Goal: Transaction & Acquisition: Purchase product/service

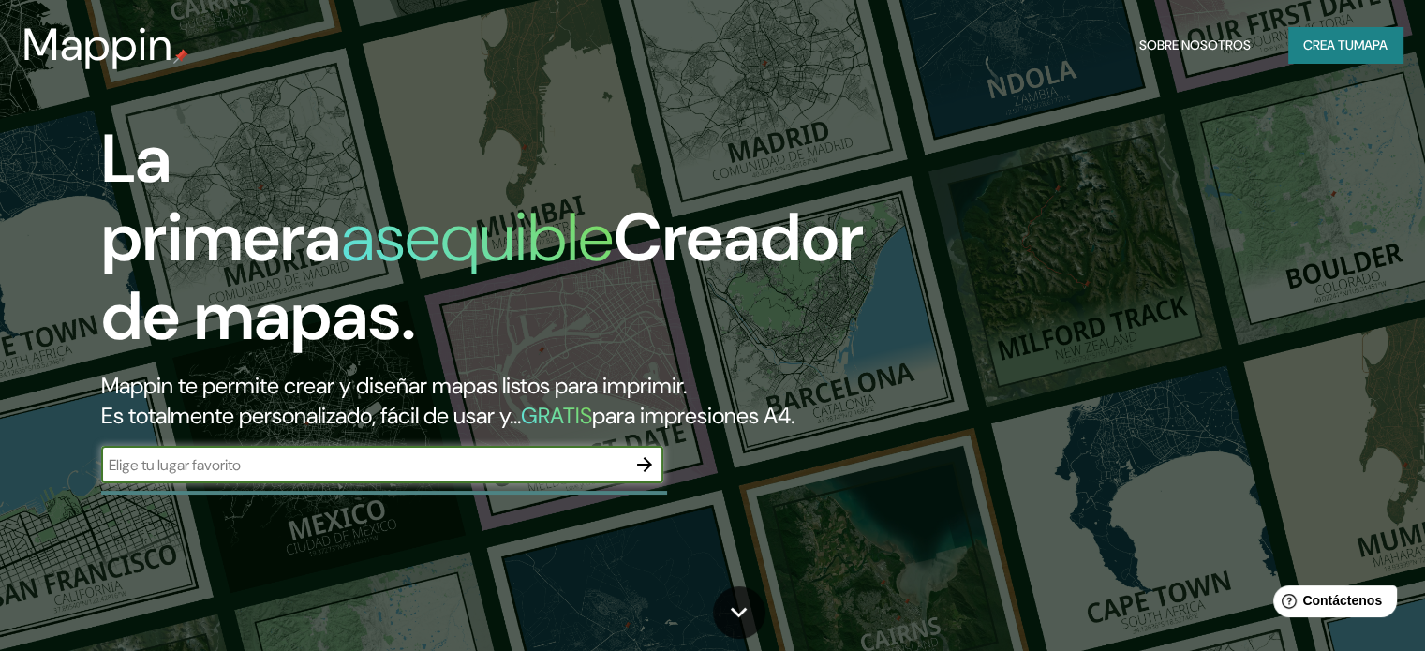
click at [419, 476] on input "text" at bounding box center [363, 465] width 525 height 22
type input "trujillo"
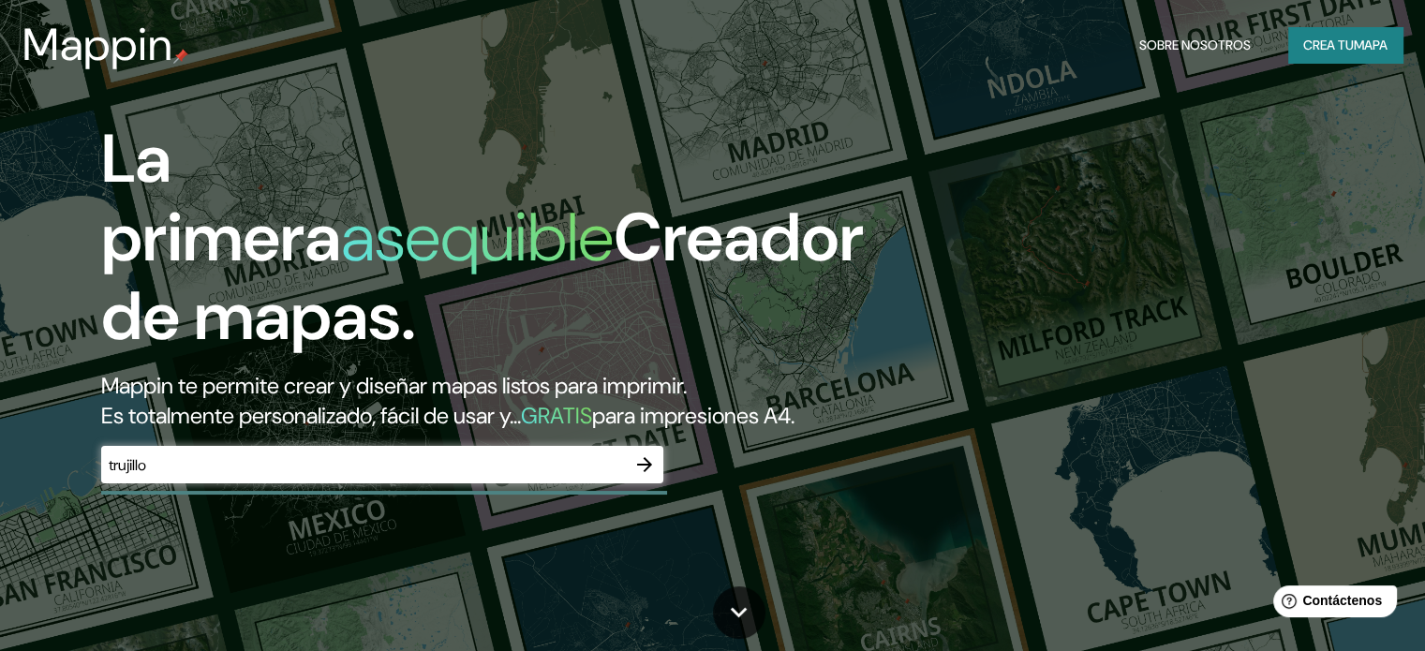
click at [1365, 23] on div "Mappin Sobre nosotros Crea tu mapa" at bounding box center [712, 45] width 1425 height 60
click at [1366, 50] on font "mapa" at bounding box center [1371, 45] width 34 height 17
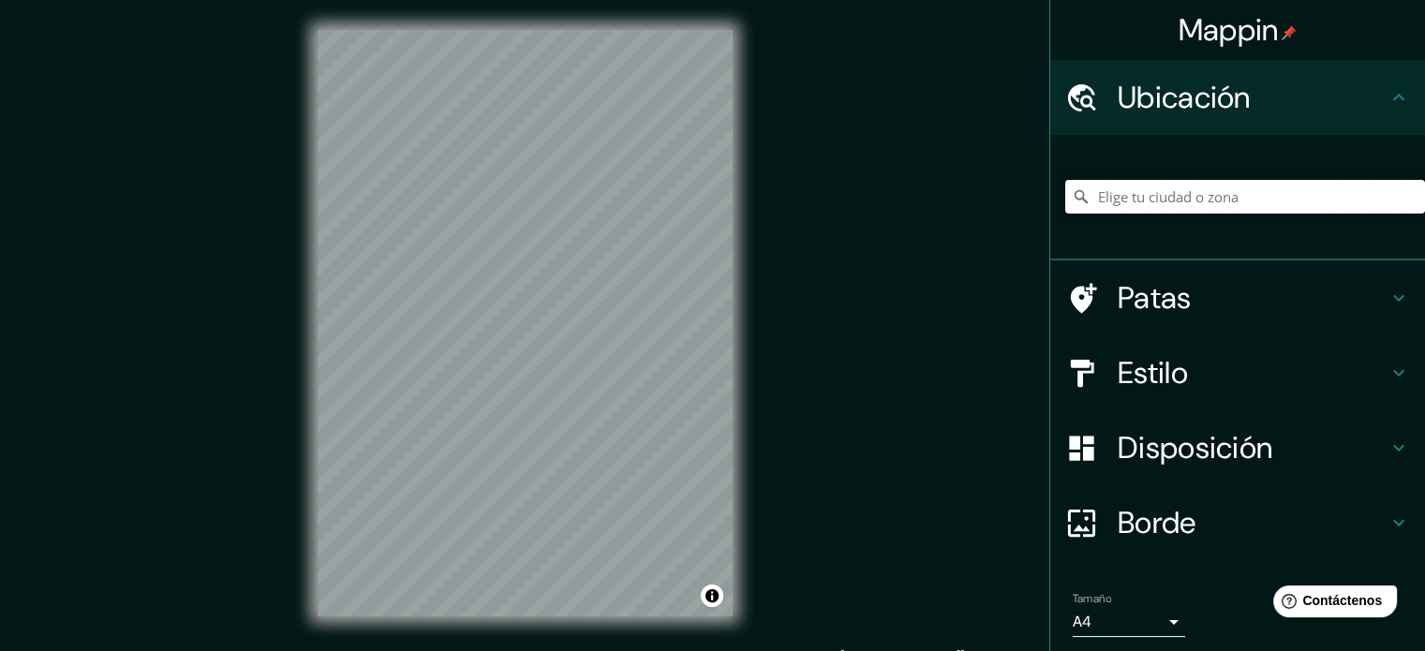
click at [1177, 188] on input "Elige tu ciudad o zona" at bounding box center [1245, 197] width 360 height 34
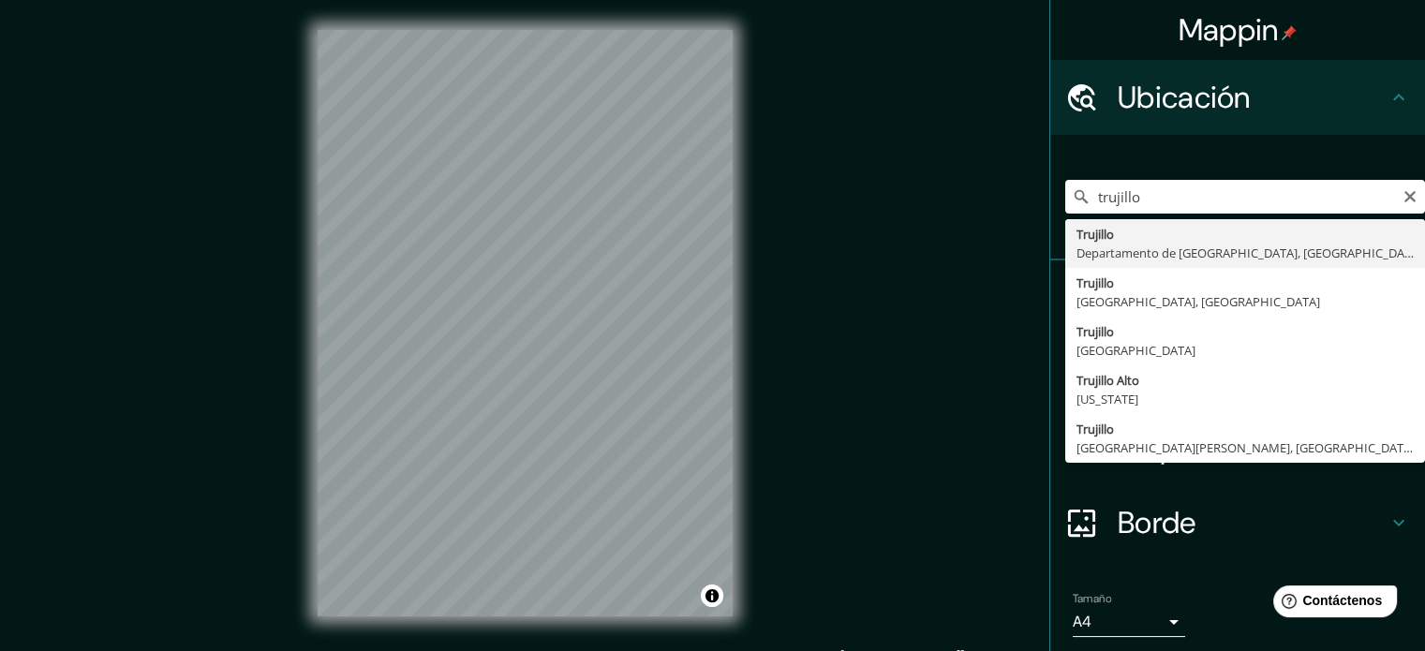
type input "[GEOGRAPHIC_DATA], [GEOGRAPHIC_DATA], [GEOGRAPHIC_DATA]"
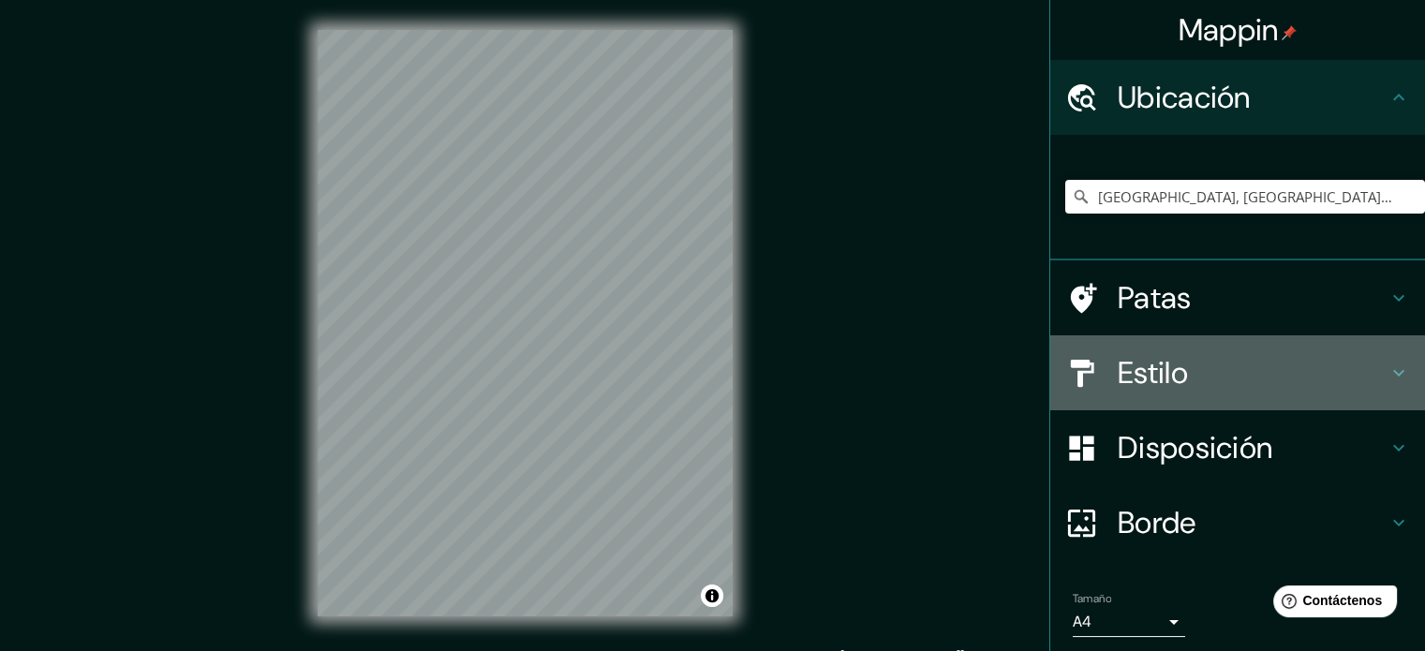
click at [1189, 379] on h4 "Estilo" at bounding box center [1252, 372] width 270 height 37
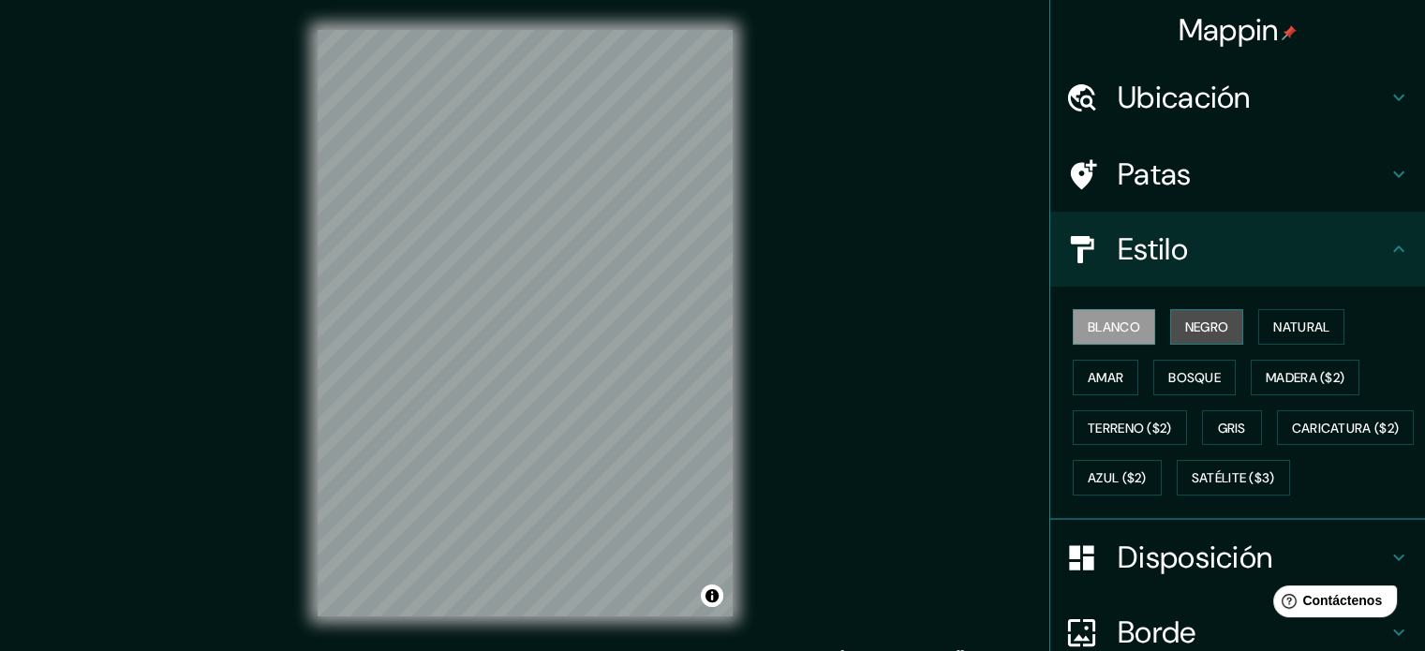
click at [1194, 340] on button "Negro" at bounding box center [1207, 327] width 74 height 36
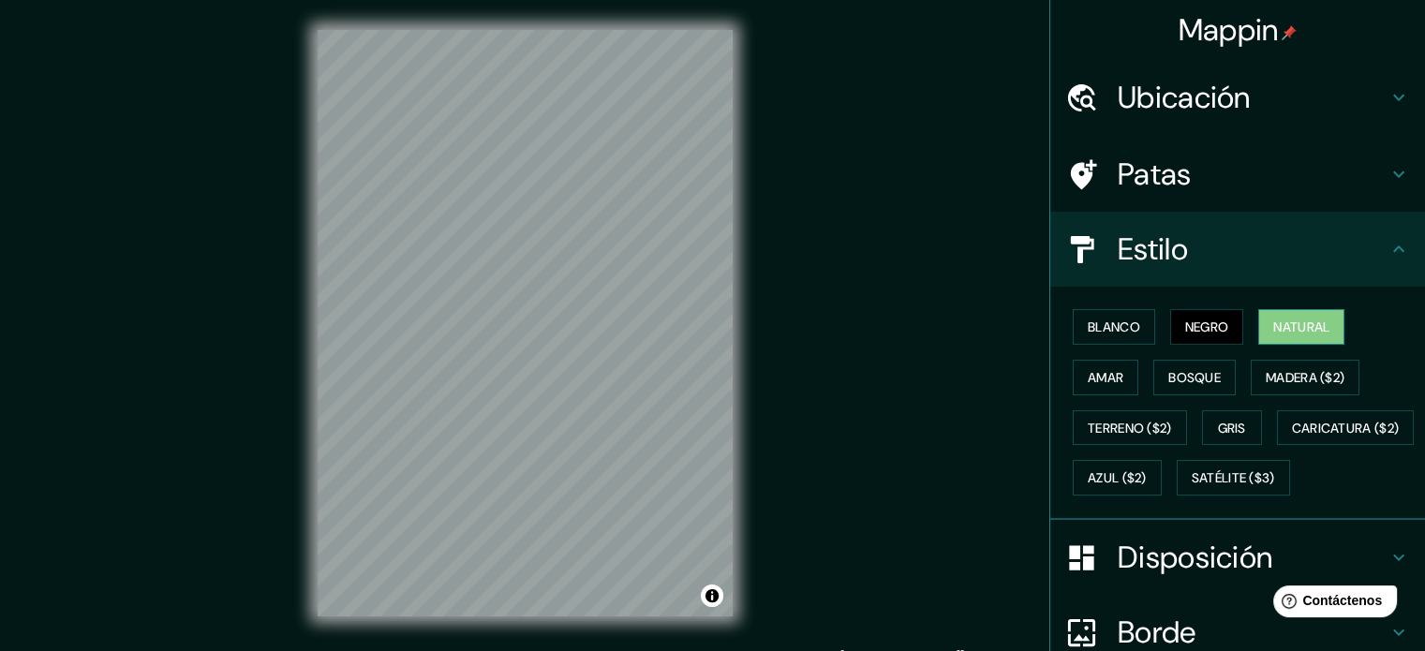
click at [1281, 329] on font "Natural" at bounding box center [1301, 326] width 56 height 17
click at [1088, 366] on font "Amar" at bounding box center [1106, 377] width 36 height 24
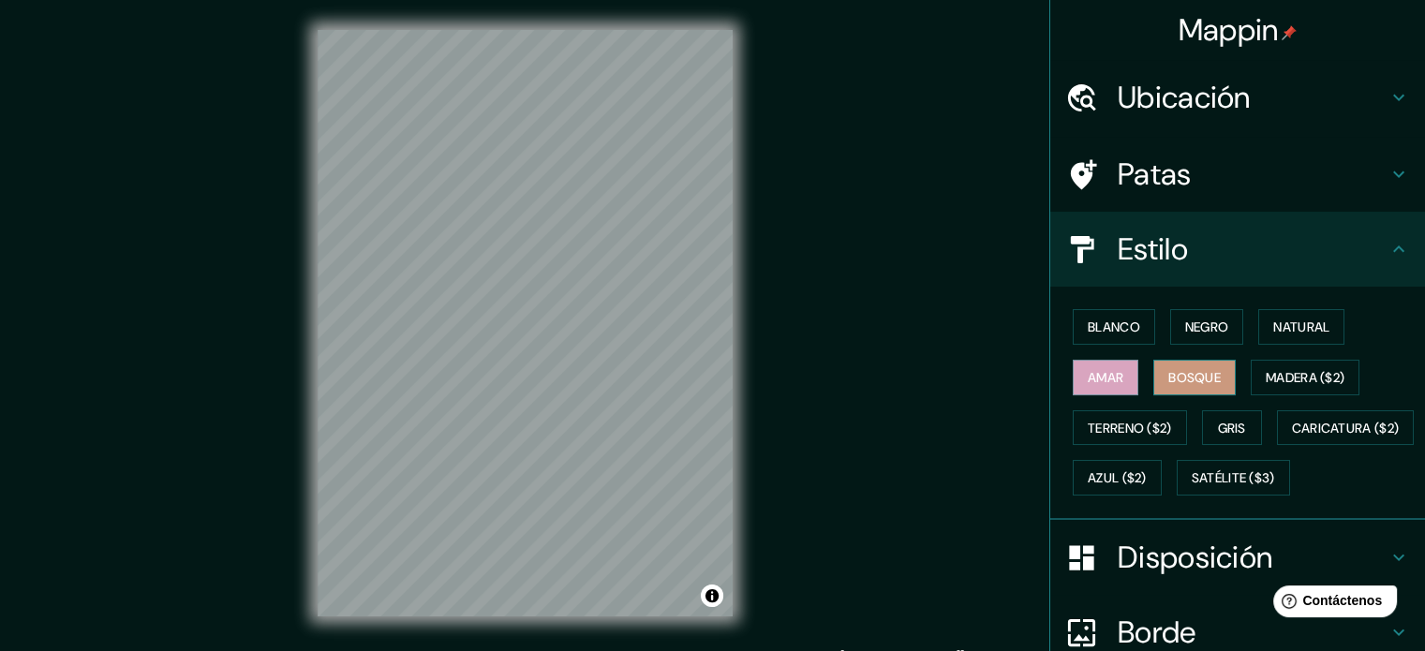
click at [1178, 376] on font "Bosque" at bounding box center [1194, 377] width 52 height 17
click at [1277, 384] on font "Madera ($2)" at bounding box center [1304, 377] width 79 height 17
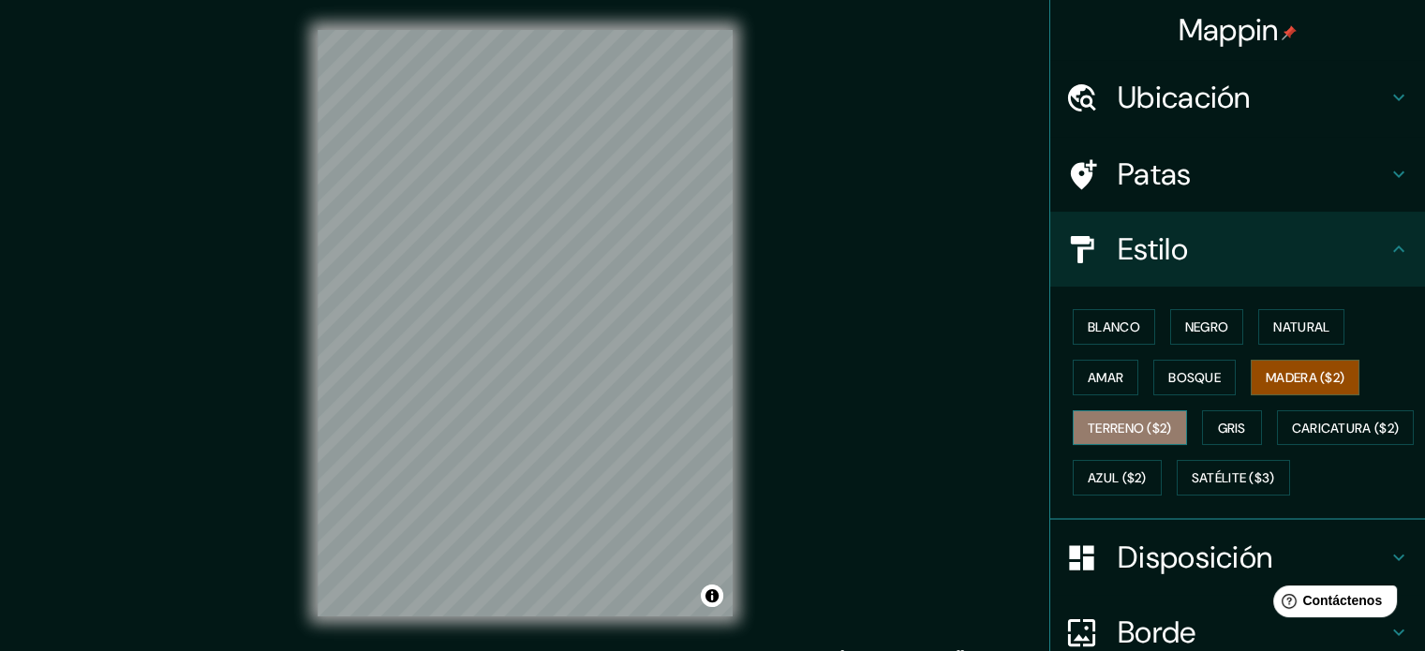
click at [1093, 423] on font "Terreno ($2)" at bounding box center [1130, 428] width 84 height 17
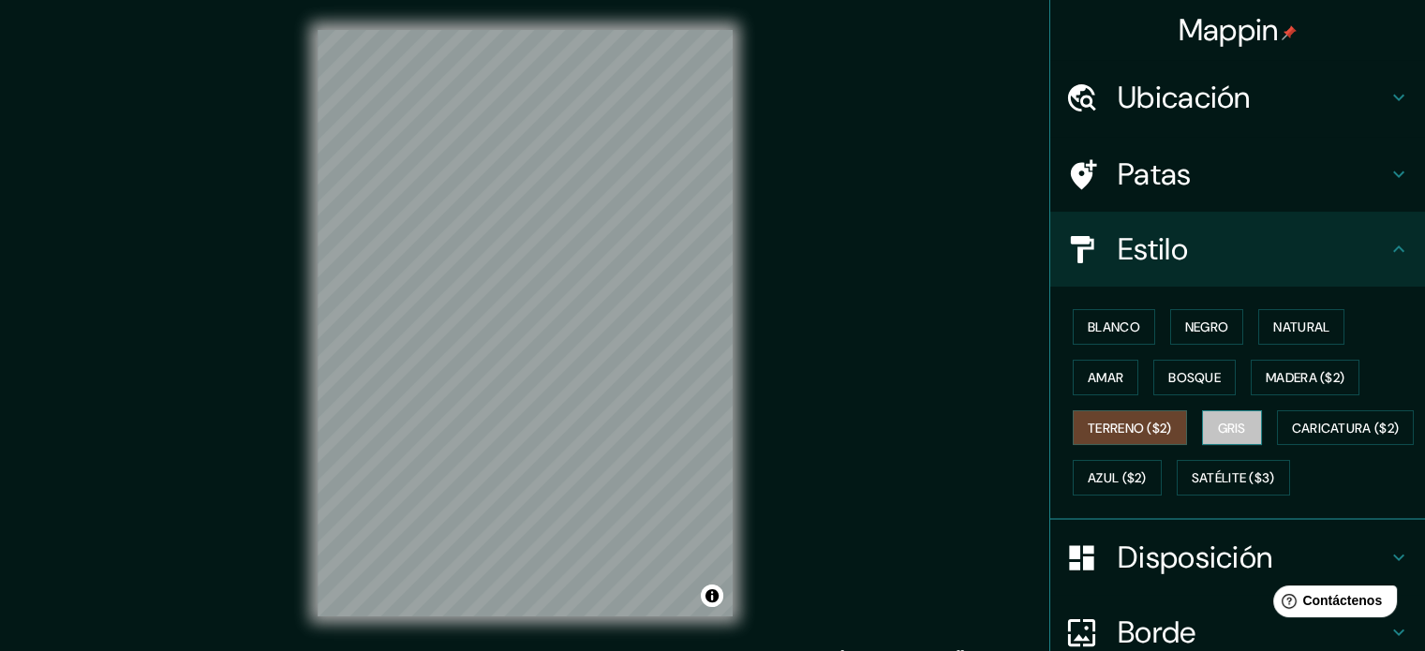
click at [1218, 422] on font "Gris" at bounding box center [1232, 428] width 28 height 17
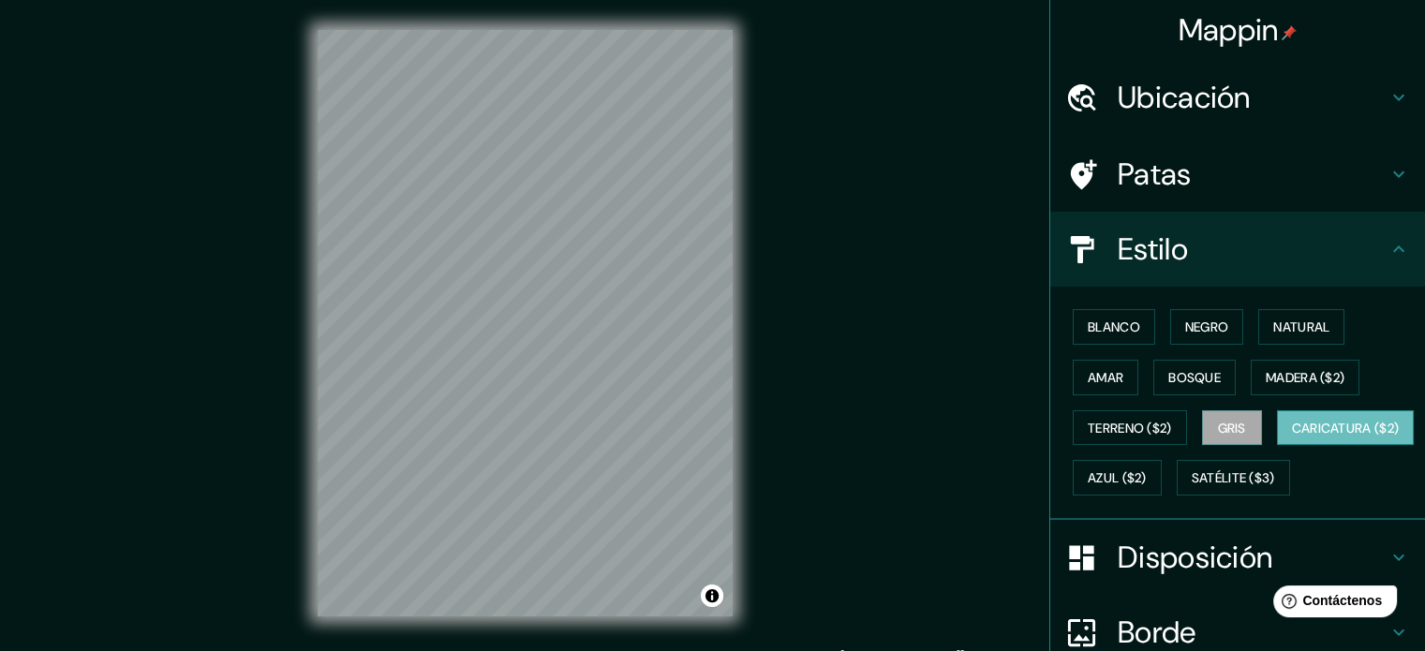
click at [1292, 440] on font "Caricatura ($2)" at bounding box center [1346, 428] width 108 height 24
click at [1147, 479] on font "Azul ($2)" at bounding box center [1117, 478] width 59 height 17
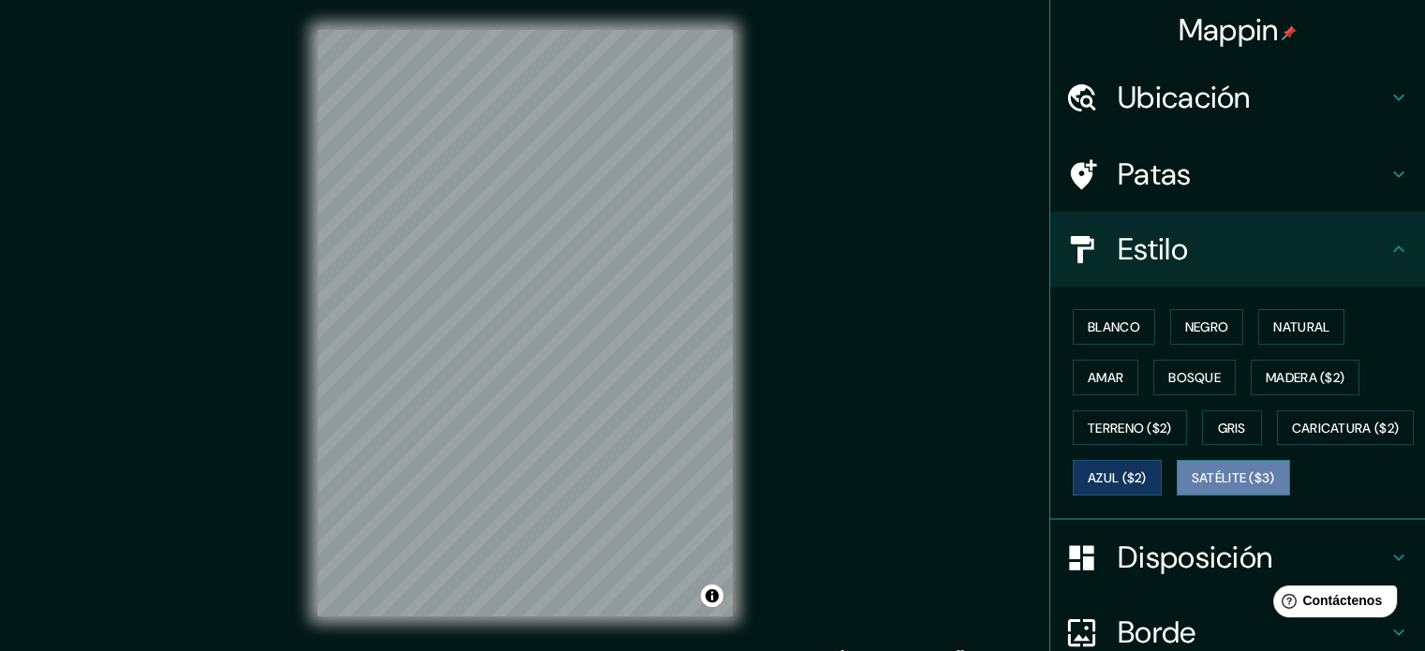
click at [1177, 496] on button "Satélite ($3)" at bounding box center [1233, 478] width 113 height 36
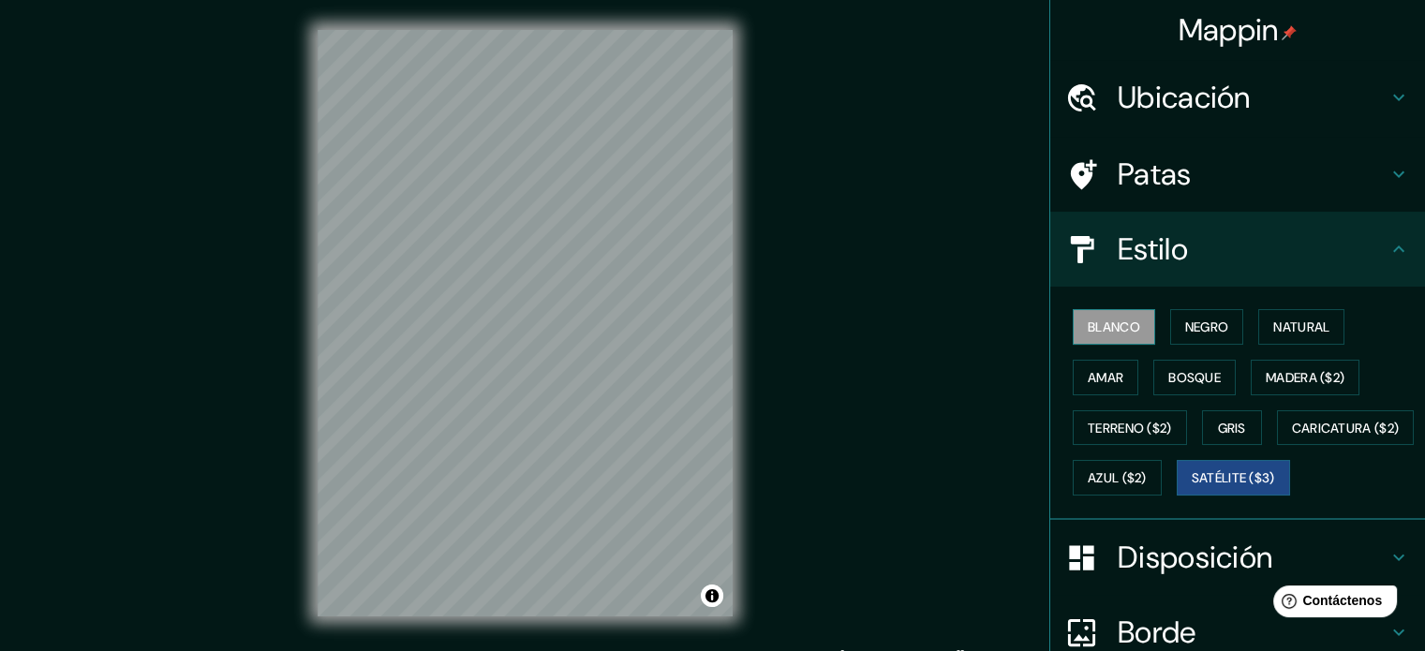
click at [1114, 332] on font "Blanco" at bounding box center [1114, 326] width 52 height 17
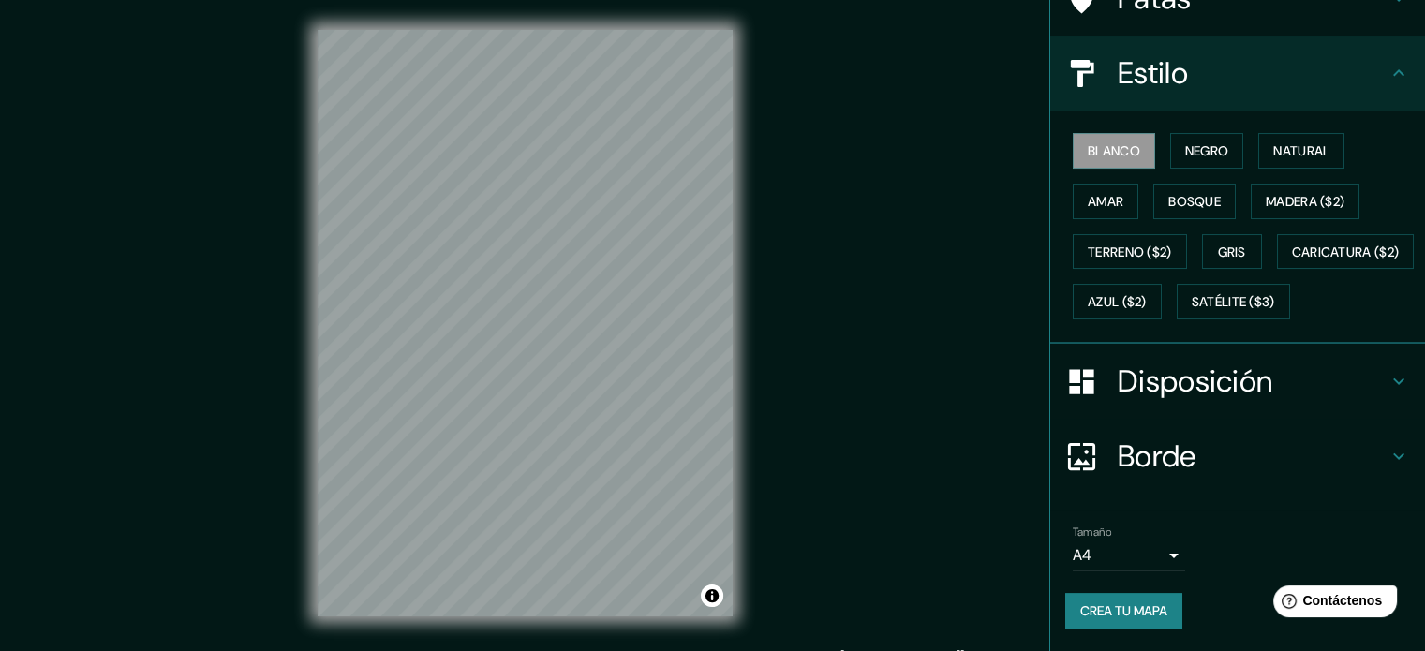
click at [1252, 394] on font "Disposición" at bounding box center [1194, 381] width 155 height 39
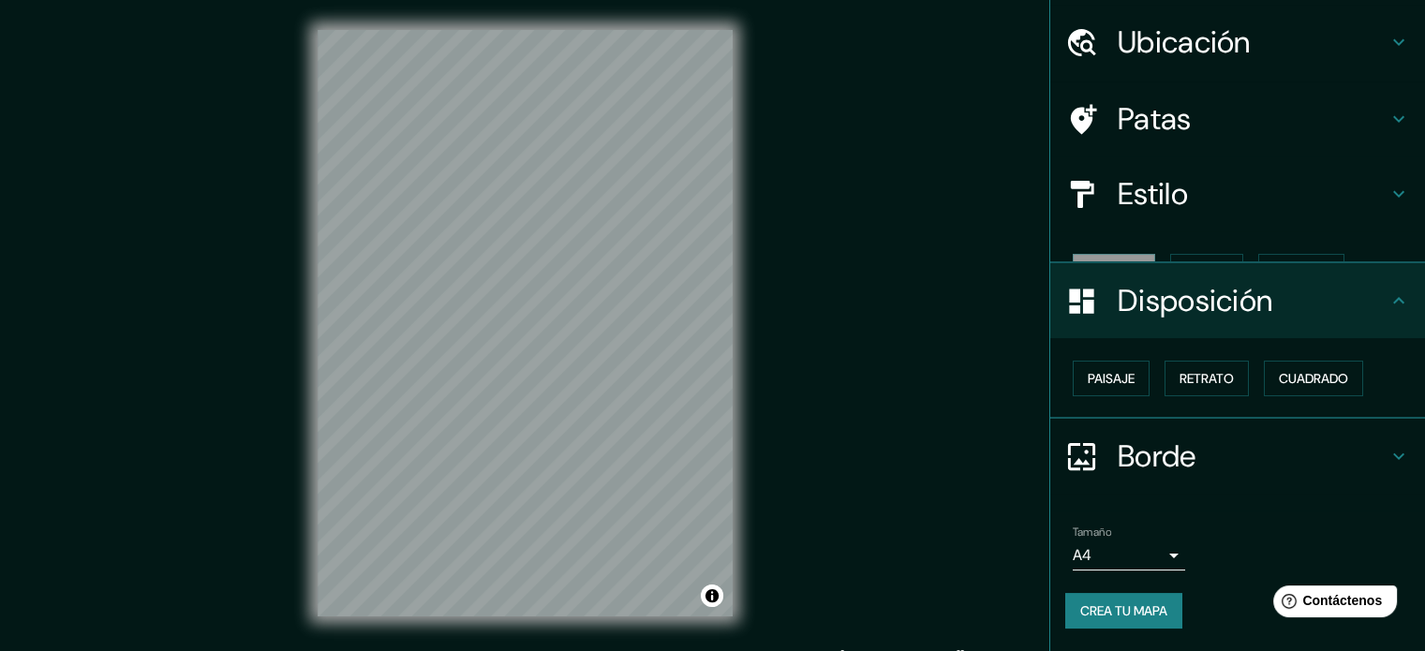
scroll to position [22, 0]
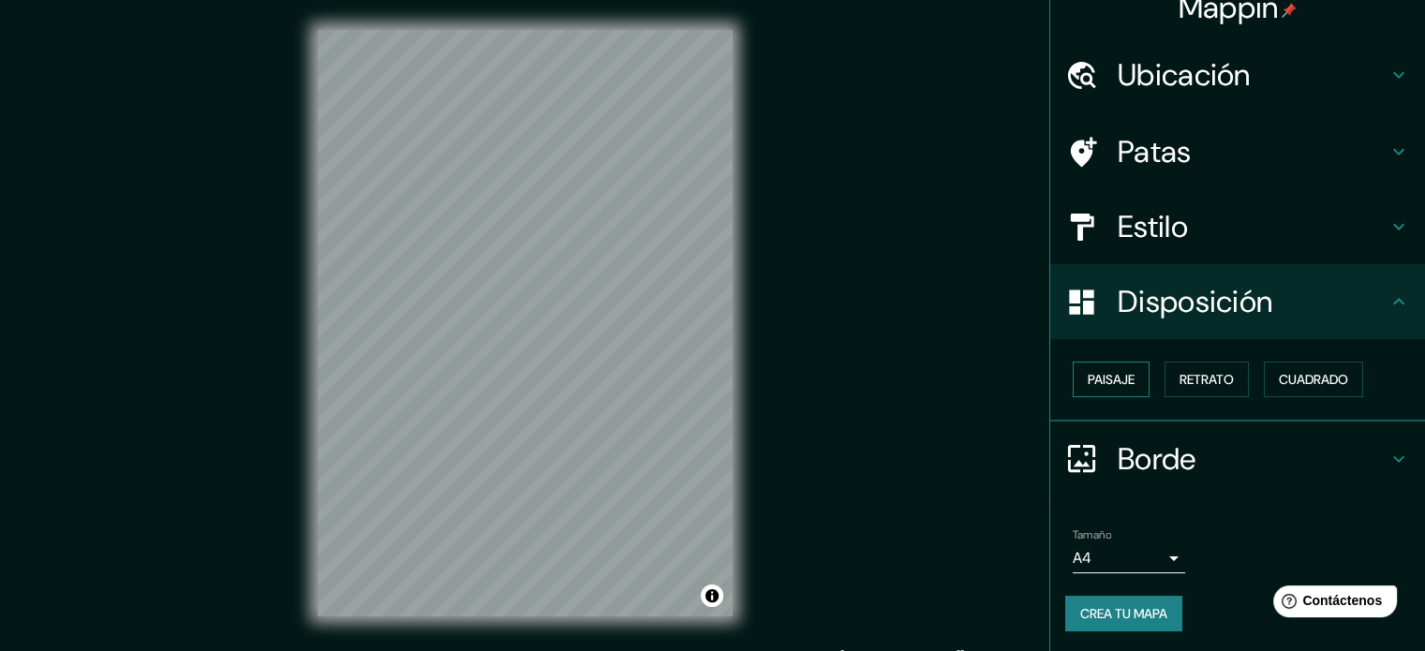
click at [1132, 388] on button "Paisaje" at bounding box center [1111, 380] width 77 height 36
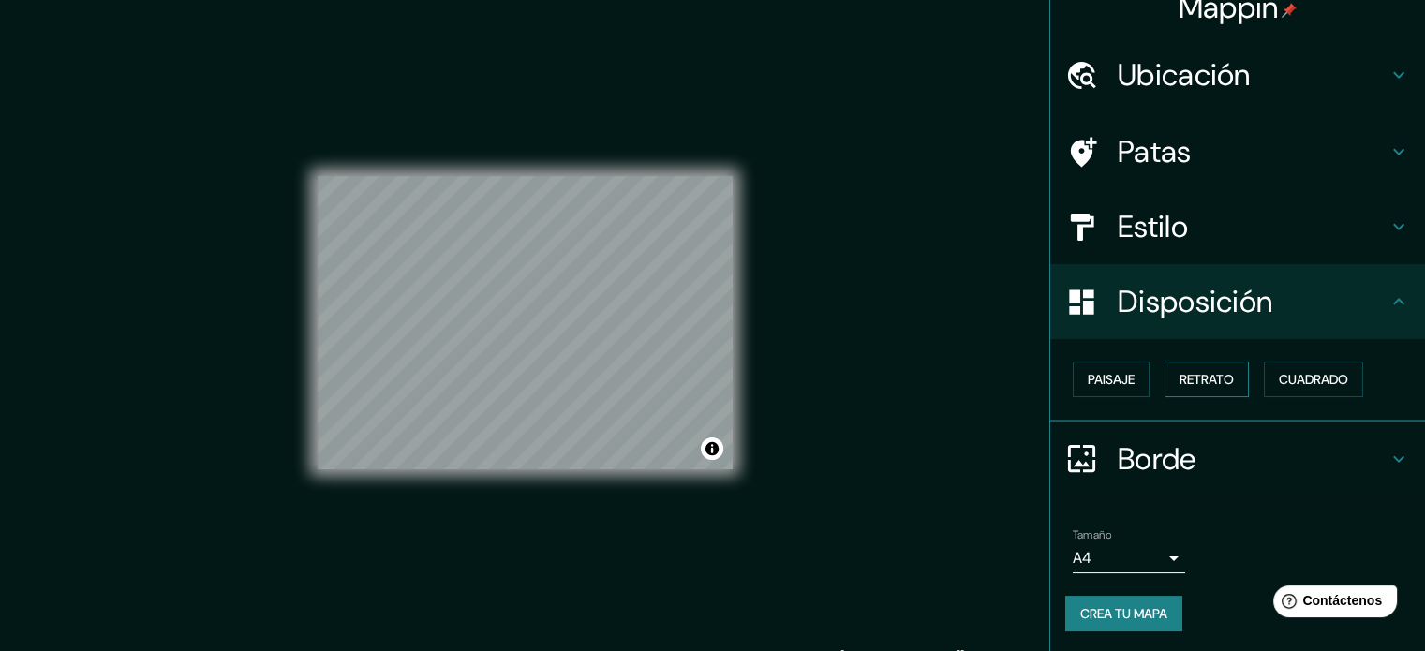
click at [1191, 375] on font "Retrato" at bounding box center [1206, 379] width 54 height 17
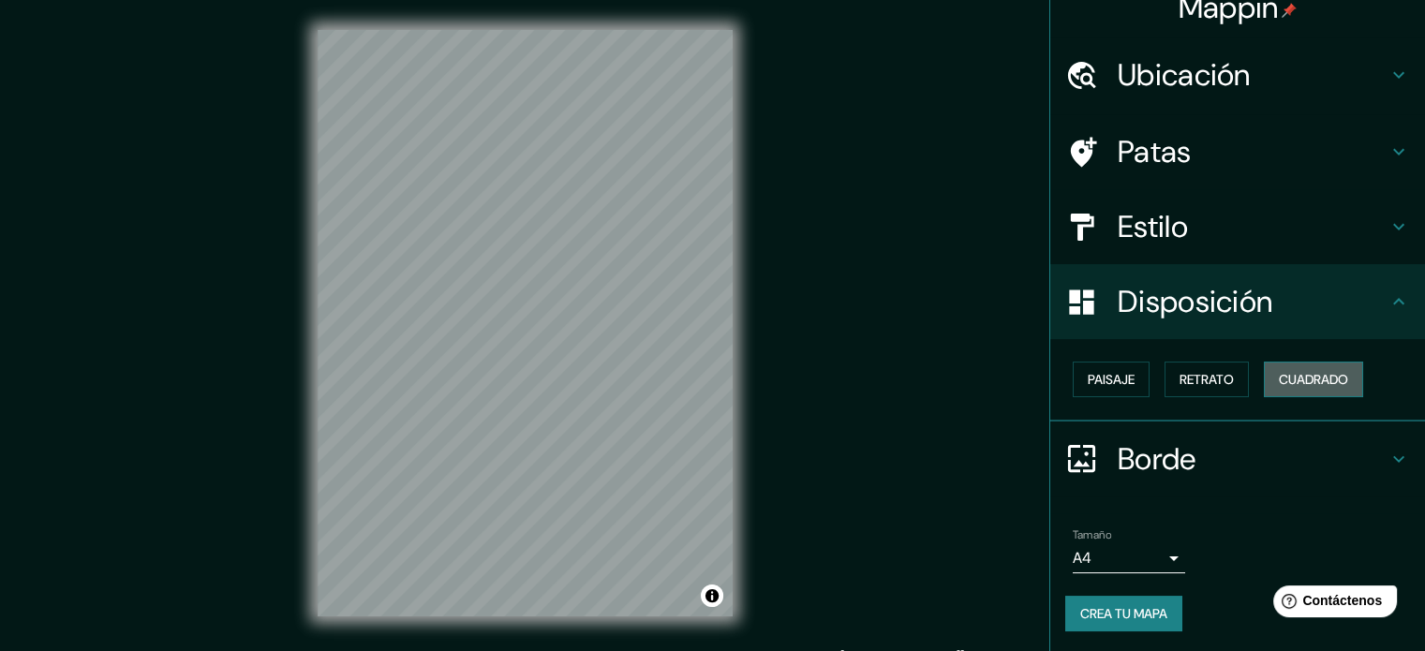
click at [1264, 371] on button "Cuadrado" at bounding box center [1313, 380] width 99 height 36
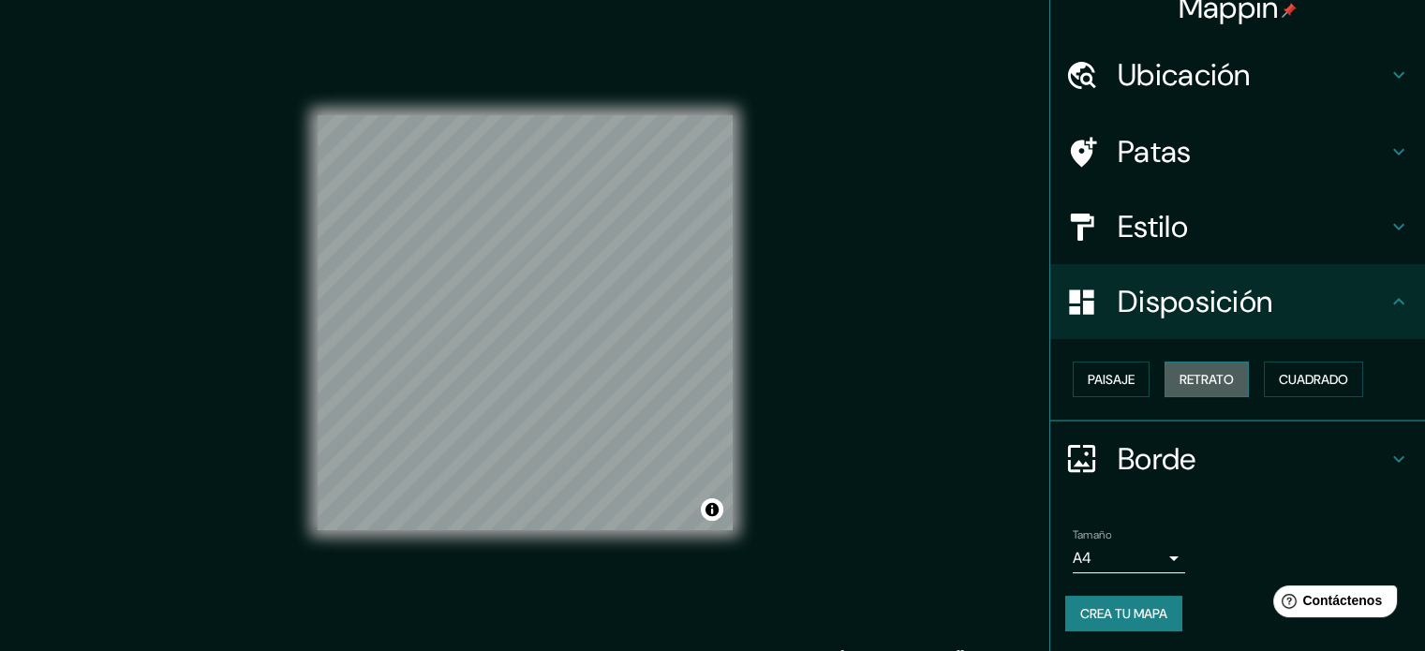
click at [1198, 385] on font "Retrato" at bounding box center [1206, 379] width 54 height 17
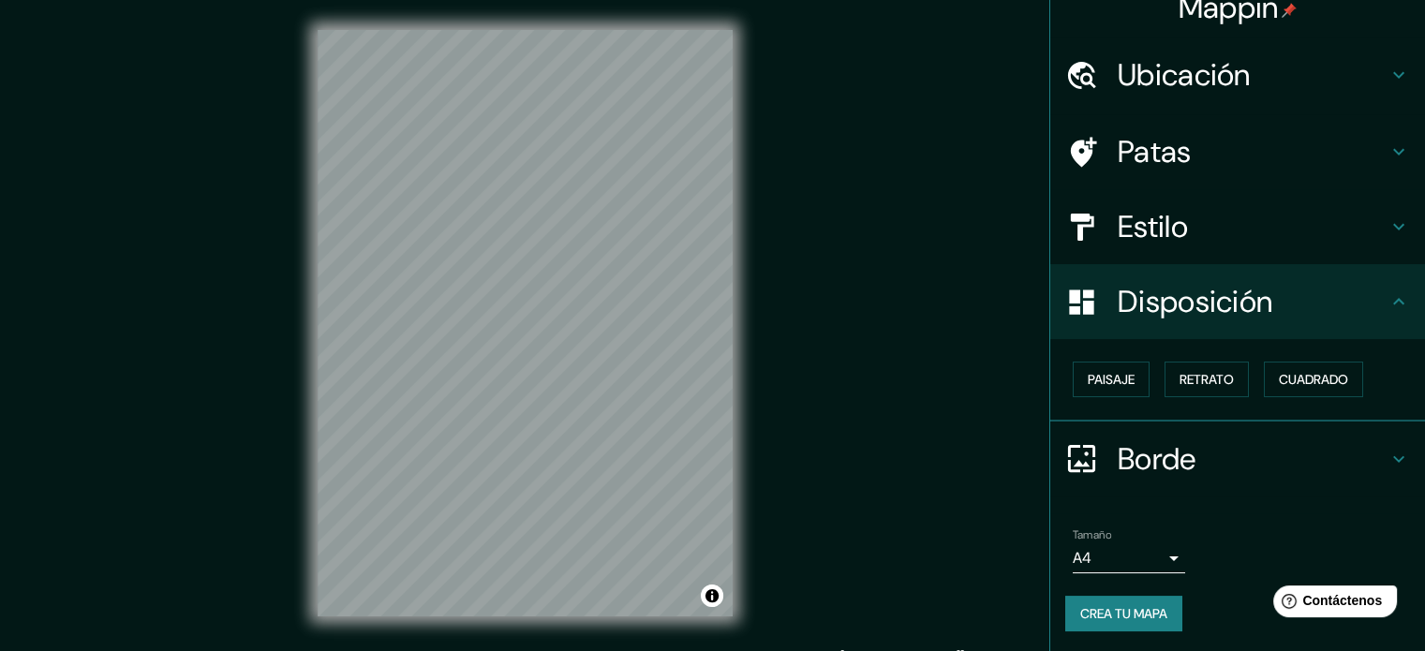
click at [1296, 401] on div "Paisaje Retrato Cuadrado" at bounding box center [1245, 379] width 360 height 51
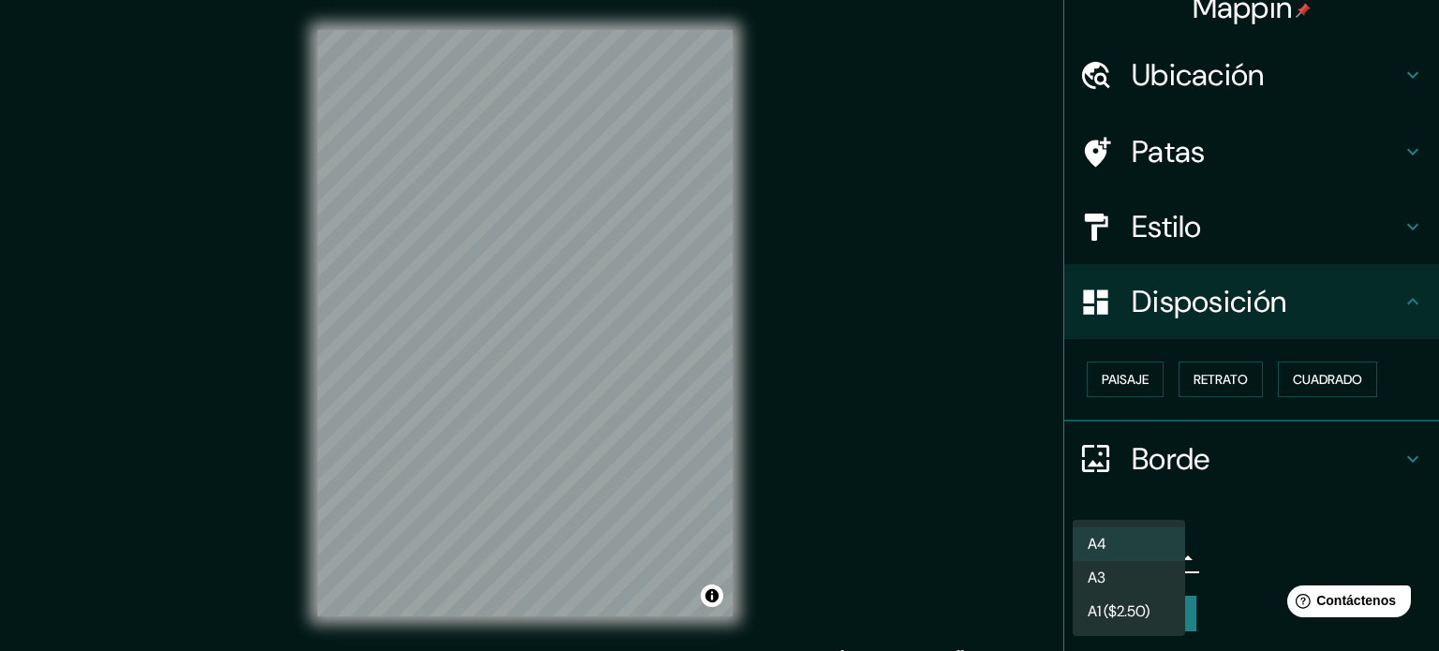
click at [1161, 558] on body "Mappin Ubicación [GEOGRAPHIC_DATA], Departamento de [GEOGRAPHIC_DATA], [GEOGRAP…" at bounding box center [719, 325] width 1439 height 651
click at [1255, 527] on div at bounding box center [719, 325] width 1439 height 651
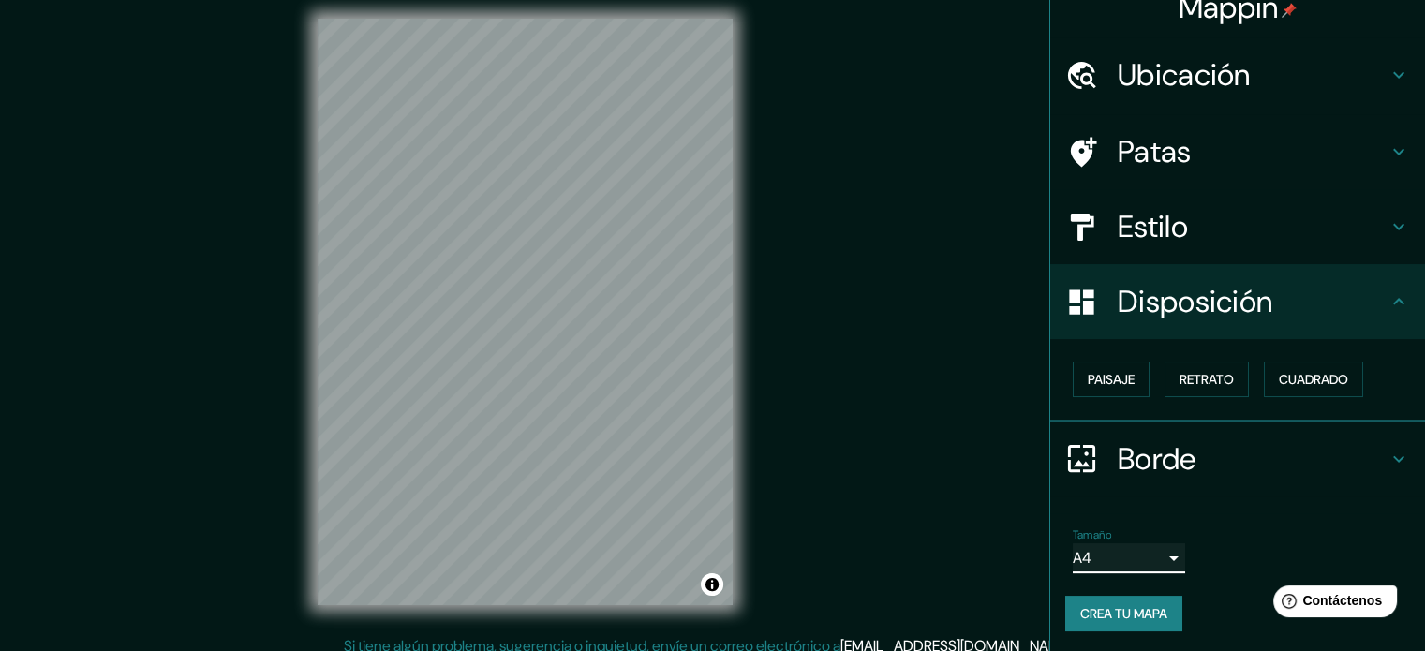
scroll to position [24, 0]
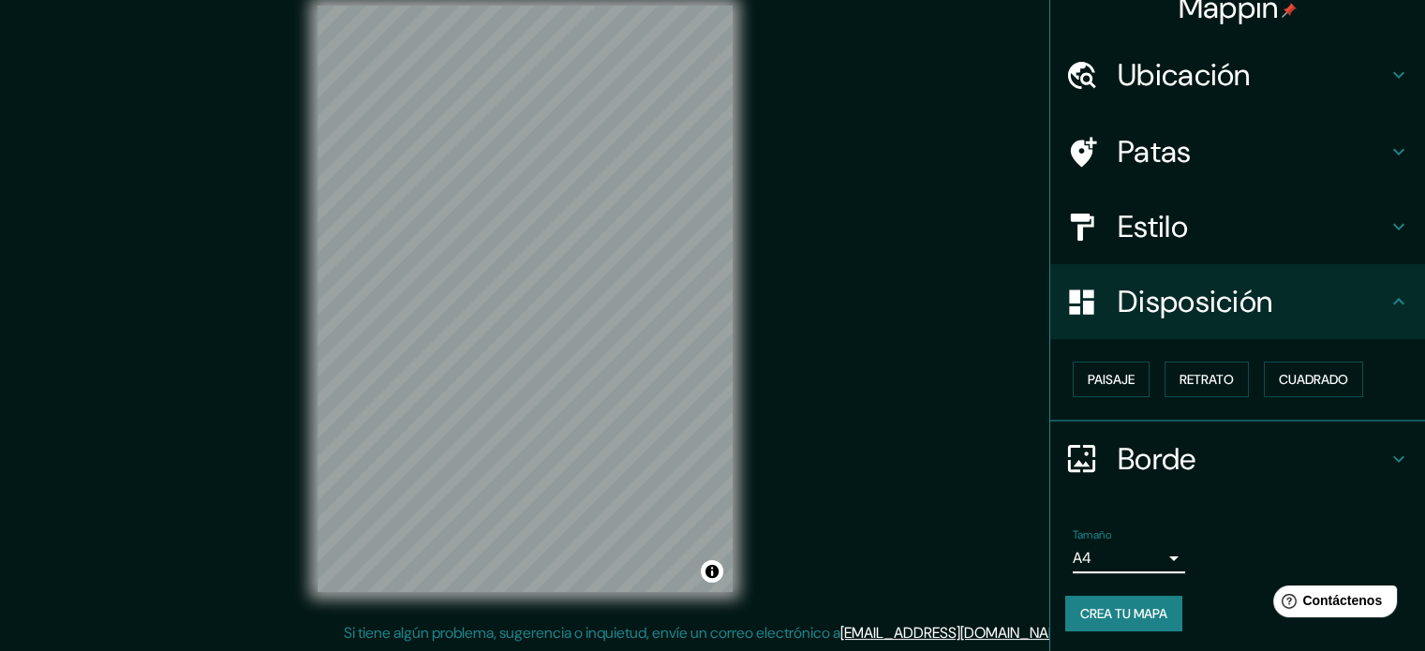
click at [1128, 537] on div "Tamaño A4 single" at bounding box center [1129, 550] width 112 height 45
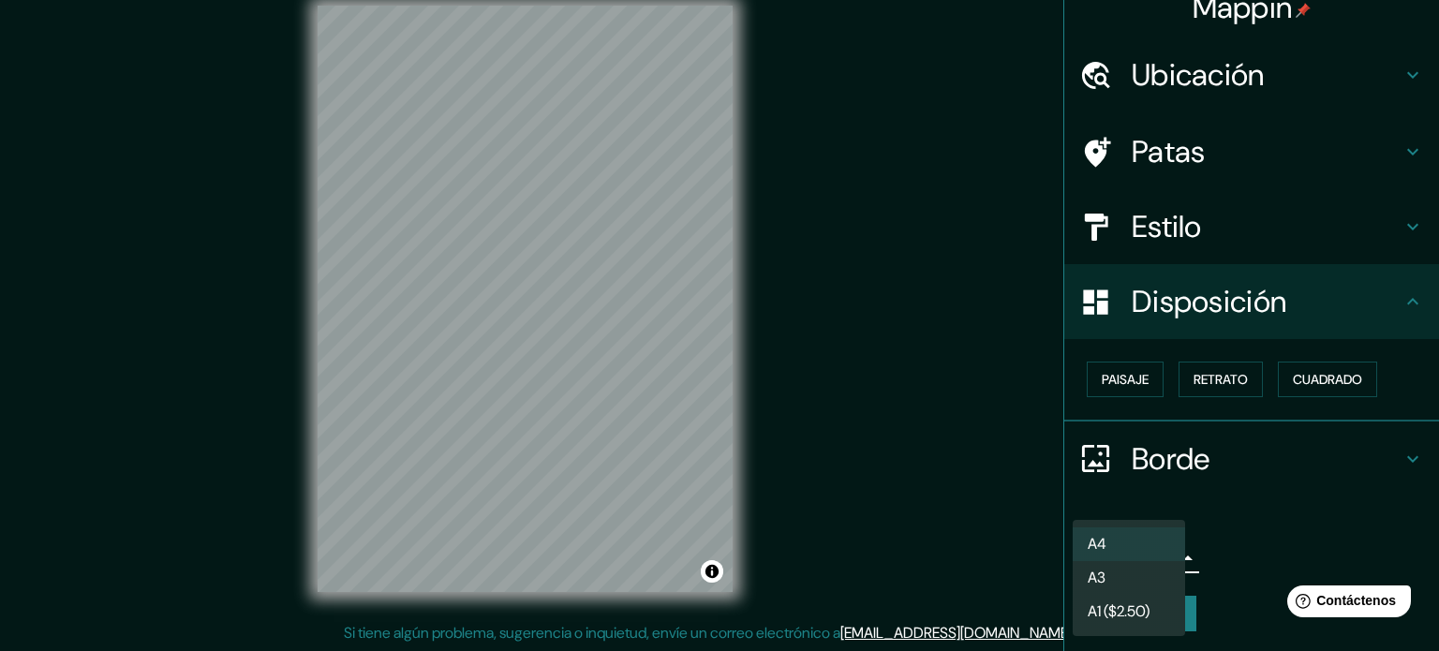
click at [1128, 546] on body "Mappin Ubicación [GEOGRAPHIC_DATA], Departamento de [GEOGRAPHIC_DATA], [GEOGRAP…" at bounding box center [719, 301] width 1439 height 651
click at [1249, 505] on div at bounding box center [719, 325] width 1439 height 651
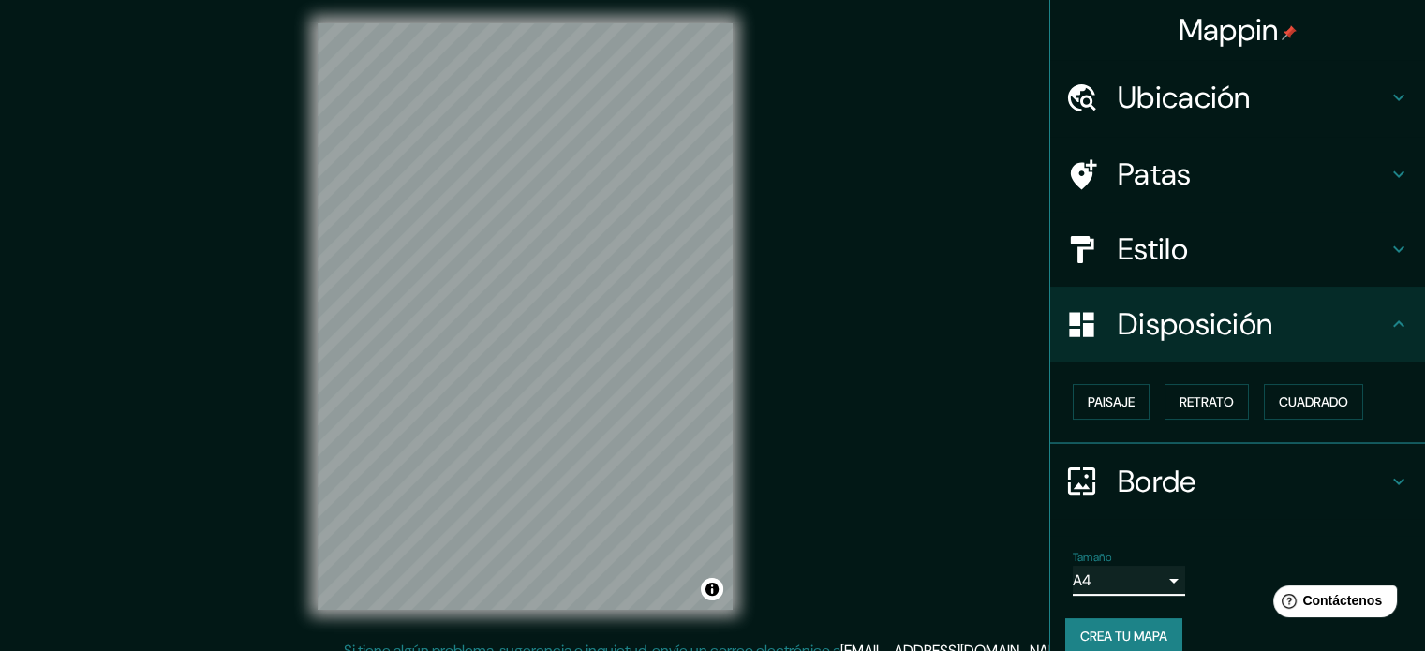
scroll to position [0, 0]
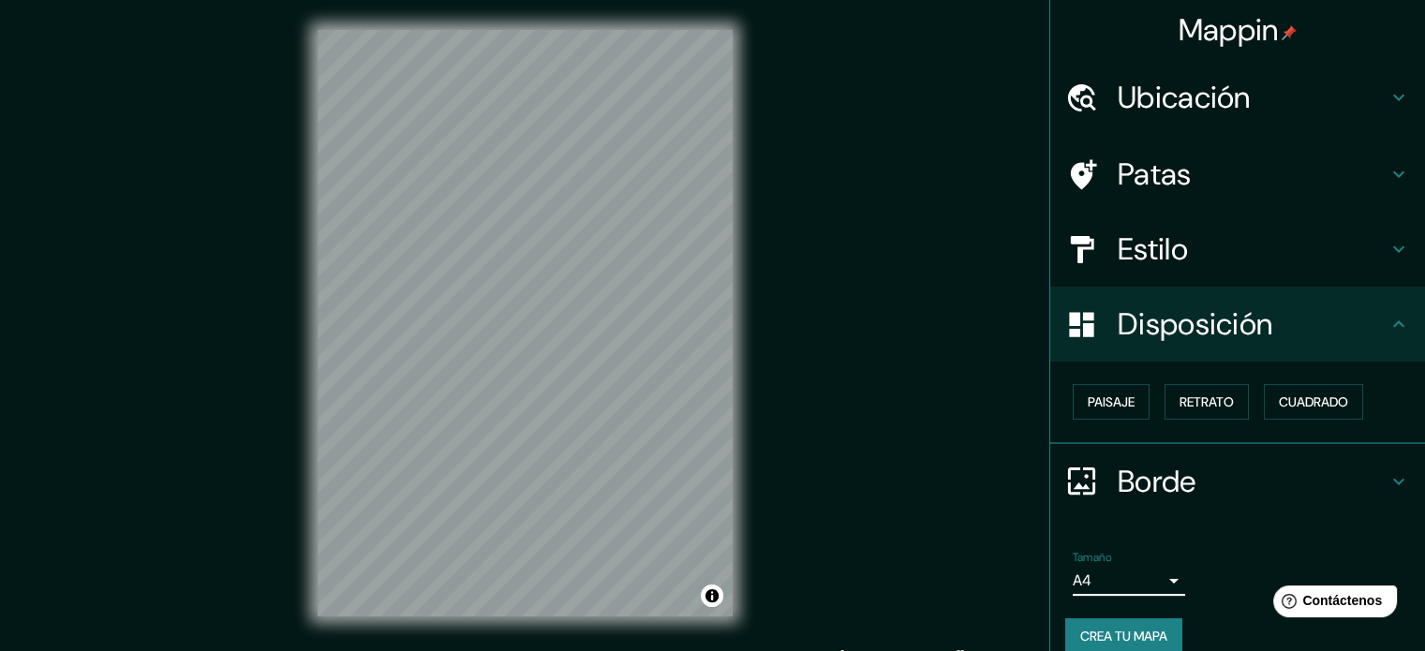
click at [1173, 109] on font "Ubicación" at bounding box center [1183, 97] width 133 height 39
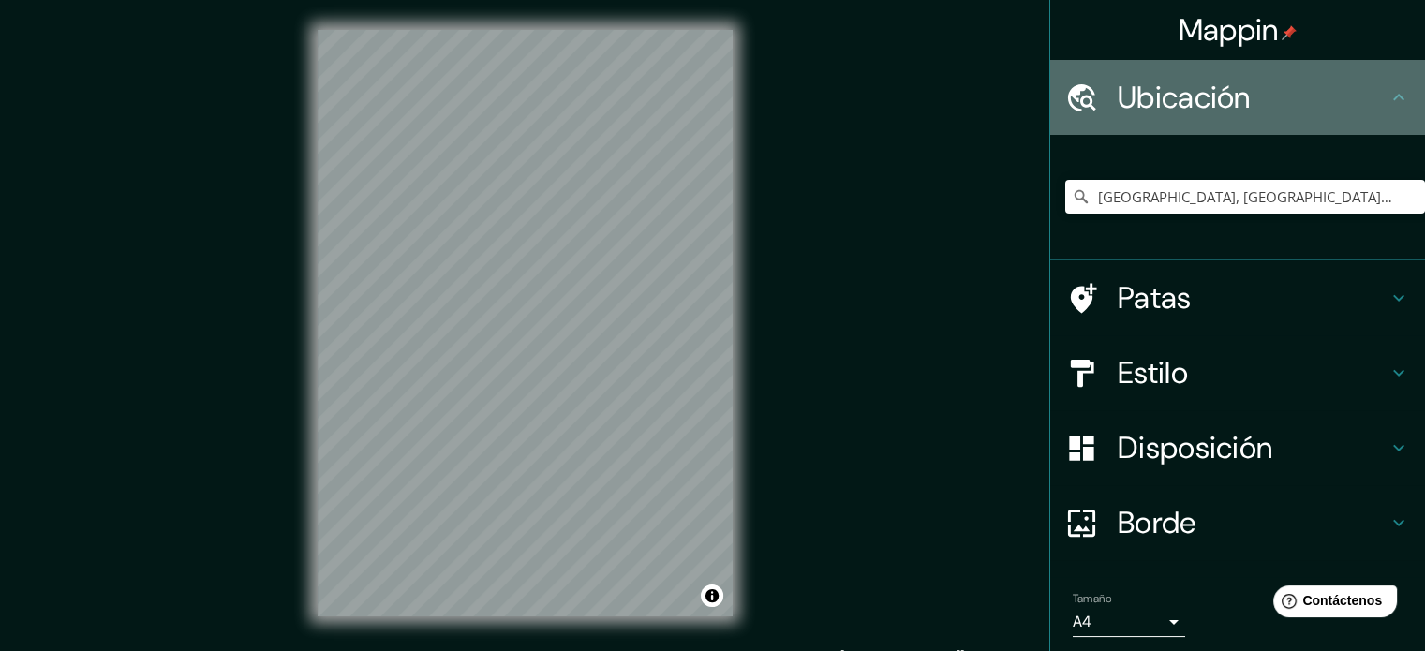
click at [1177, 110] on font "Ubicación" at bounding box center [1183, 97] width 133 height 39
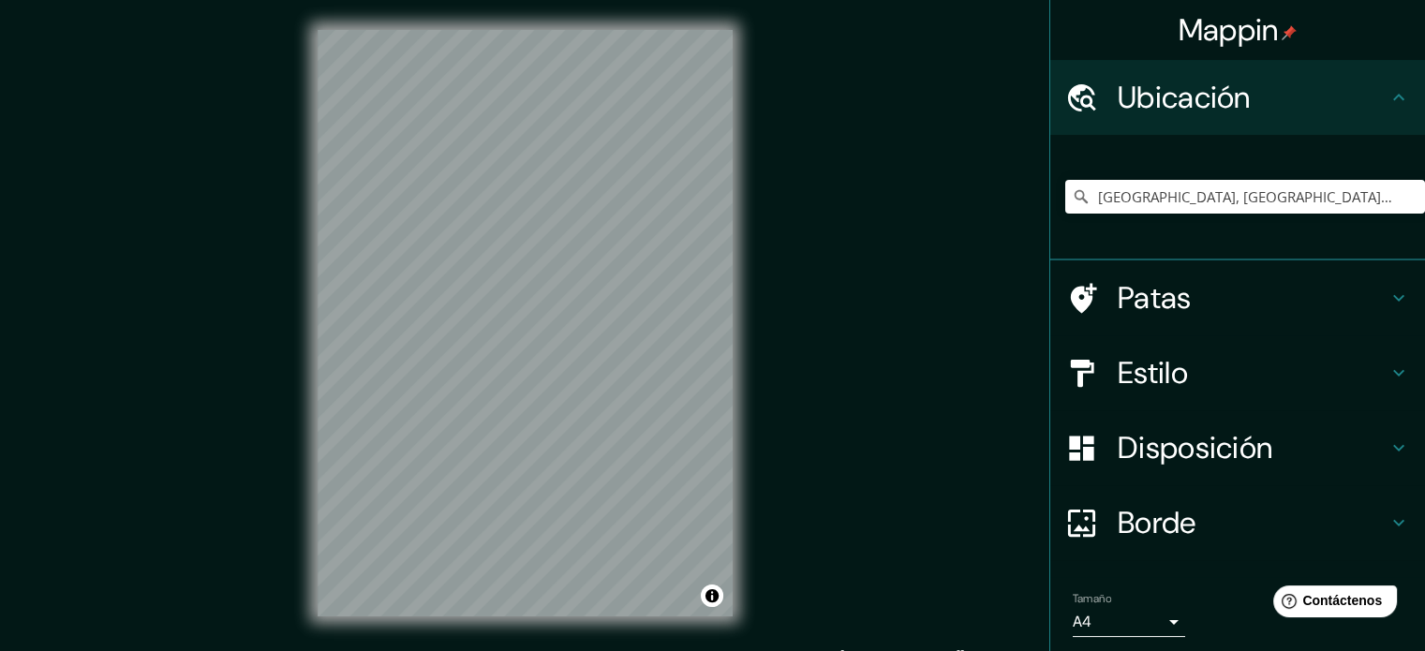
click at [1178, 288] on h4 "Patas" at bounding box center [1252, 297] width 270 height 37
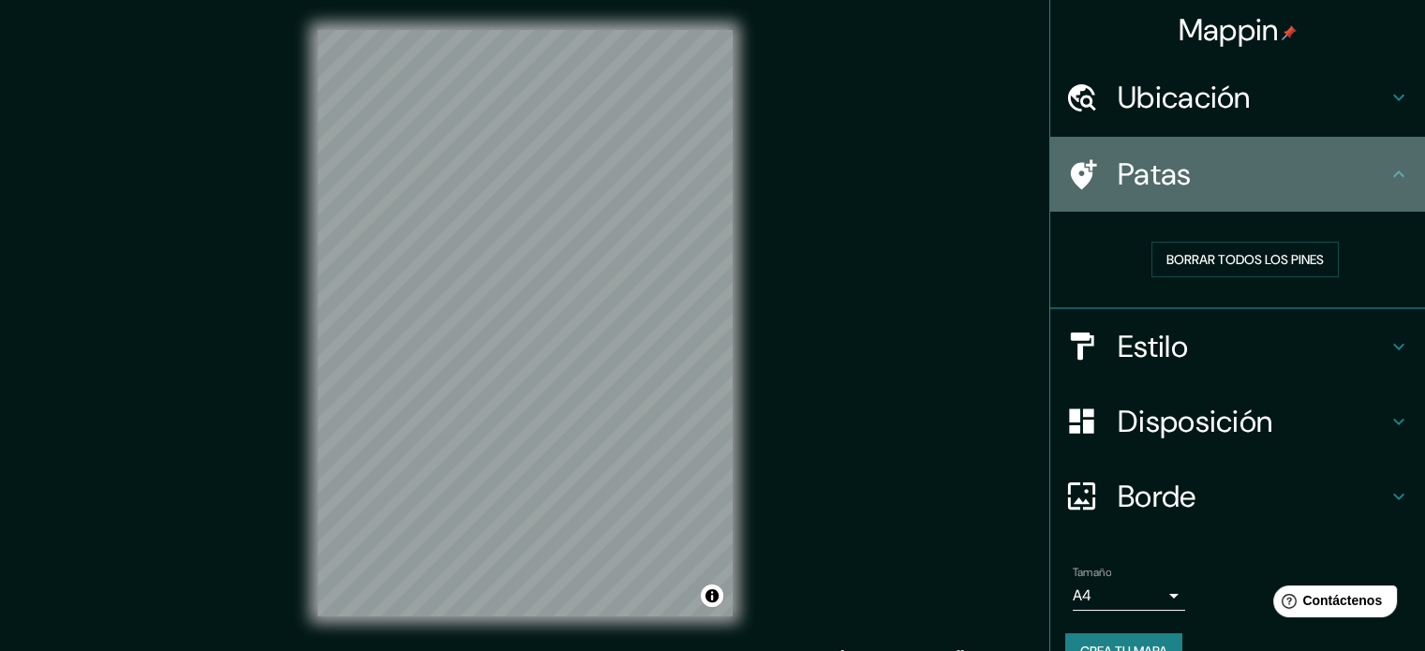
click at [1251, 183] on h4 "Patas" at bounding box center [1252, 173] width 270 height 37
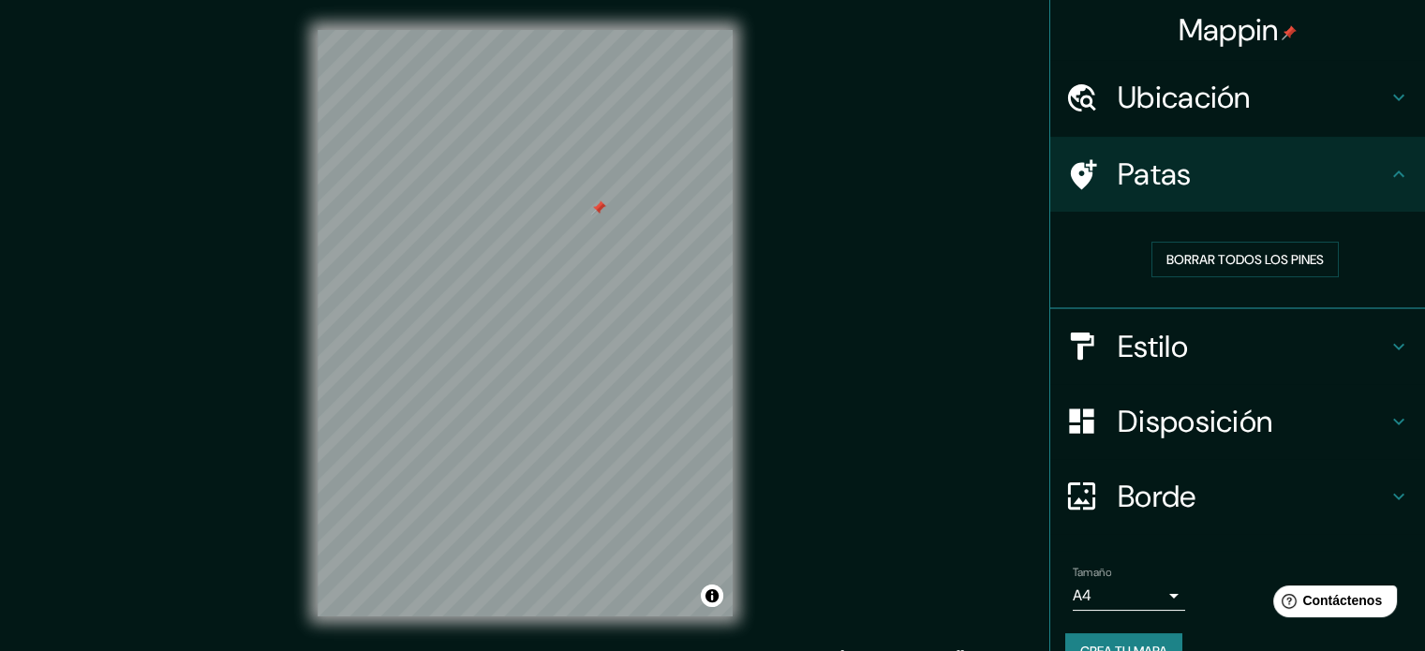
drag, startPoint x: 593, startPoint y: 212, endPoint x: 607, endPoint y: 215, distance: 14.3
click at [604, 209] on div at bounding box center [598, 207] width 15 height 15
click at [1167, 251] on font "Borrar todos los pines" at bounding box center [1244, 259] width 157 height 17
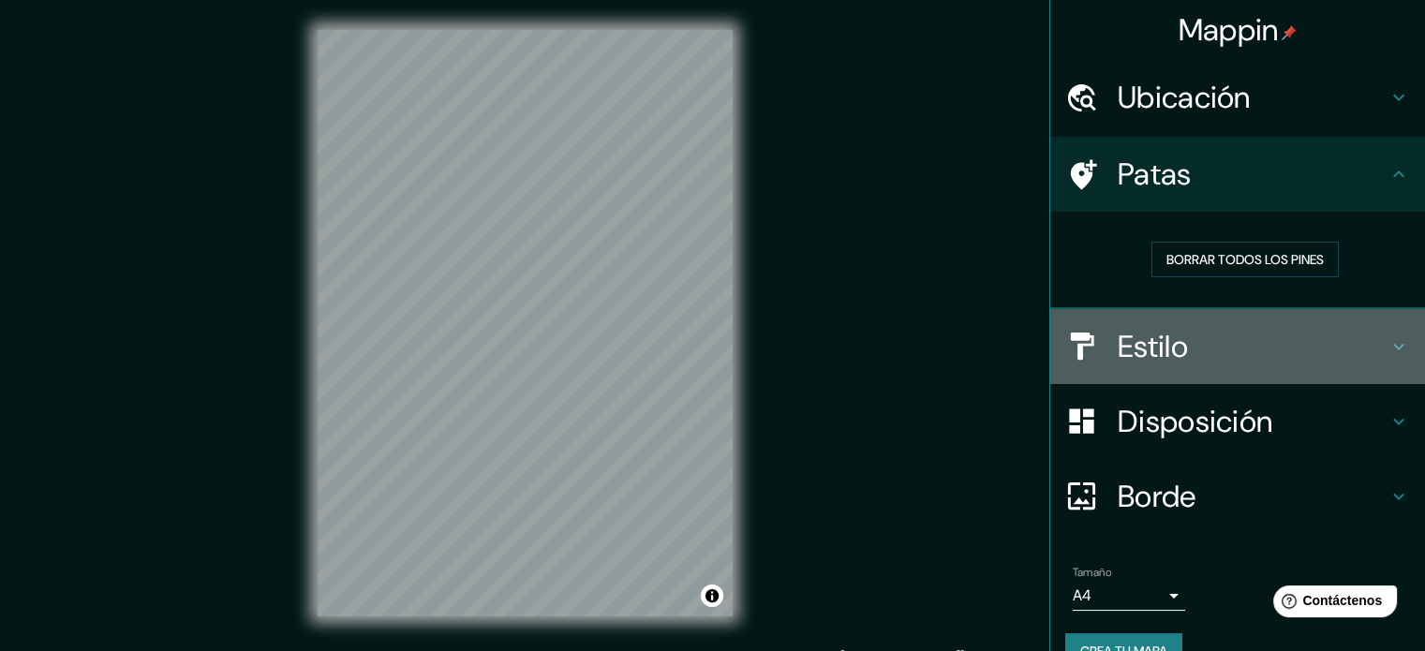
click at [1138, 341] on font "Estilo" at bounding box center [1152, 346] width 70 height 39
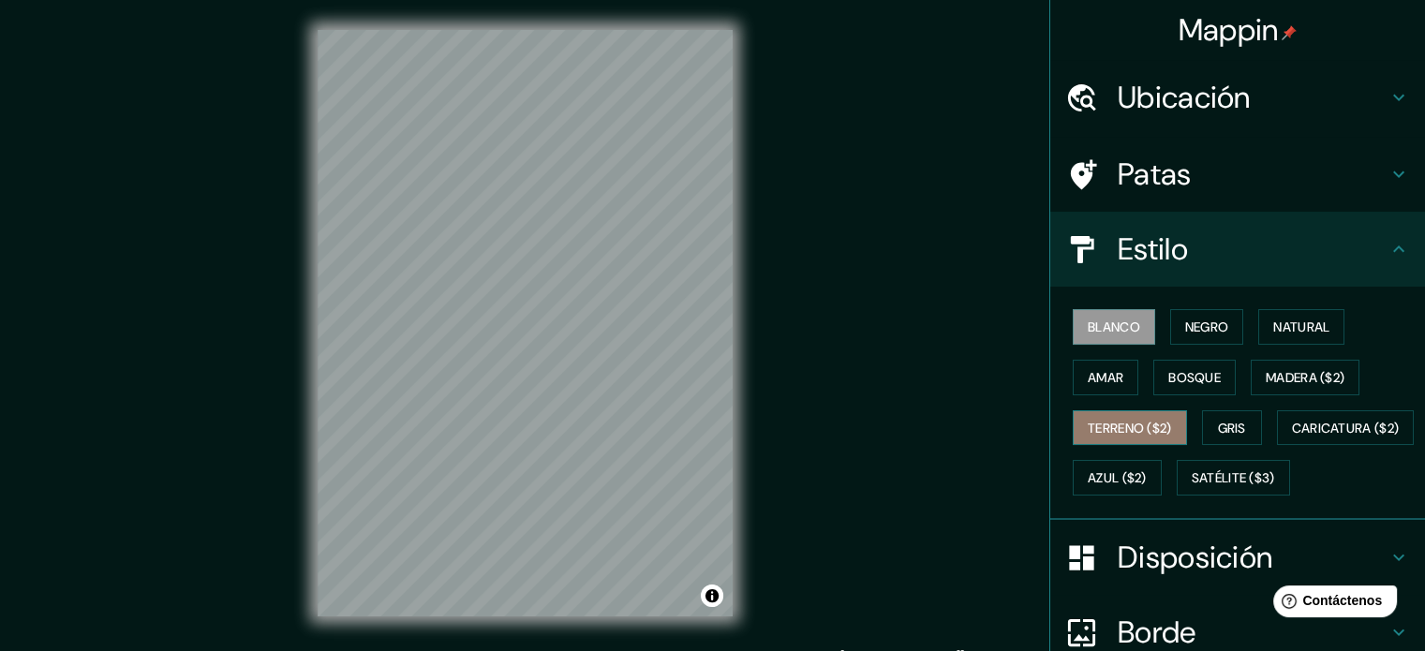
click at [1141, 434] on font "Terreno ($2)" at bounding box center [1130, 428] width 84 height 17
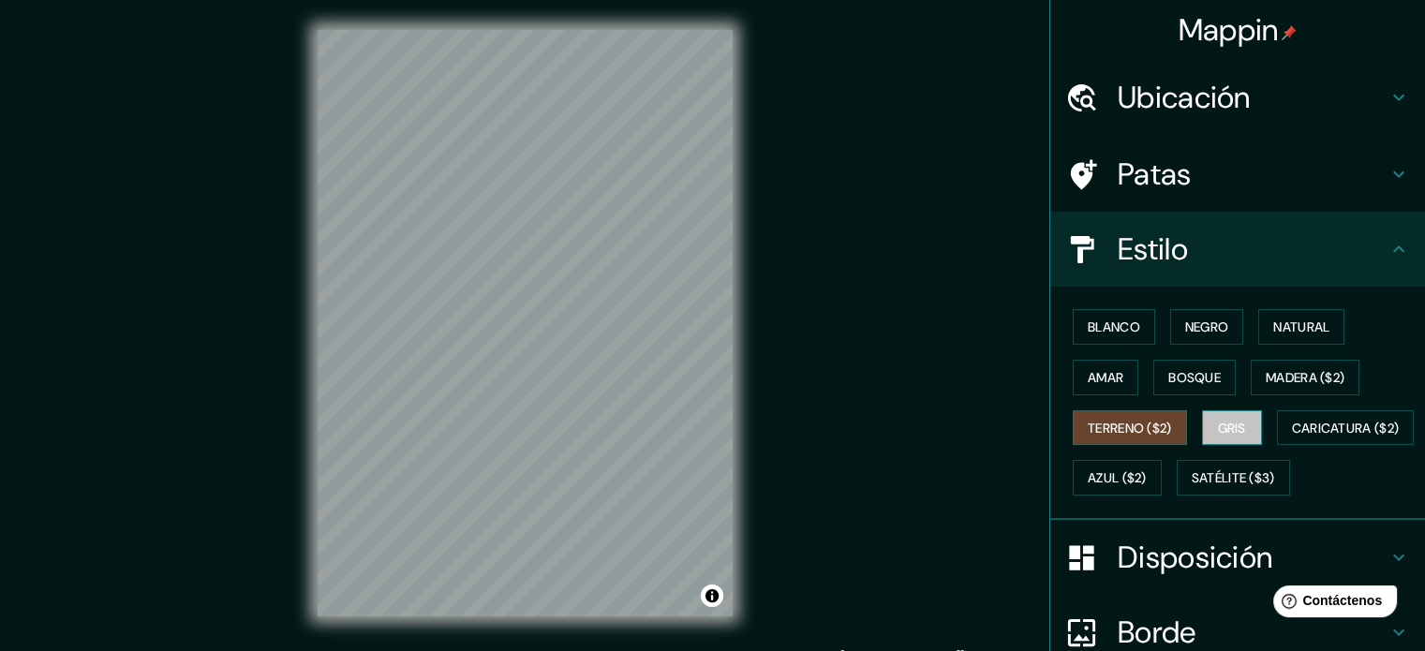
click at [1221, 425] on font "Gris" at bounding box center [1232, 428] width 28 height 17
click at [1150, 428] on font "Terreno ($2)" at bounding box center [1130, 428] width 84 height 17
click at [1202, 425] on button "Gris" at bounding box center [1232, 428] width 60 height 36
click at [1117, 372] on button "Amar" at bounding box center [1106, 378] width 66 height 36
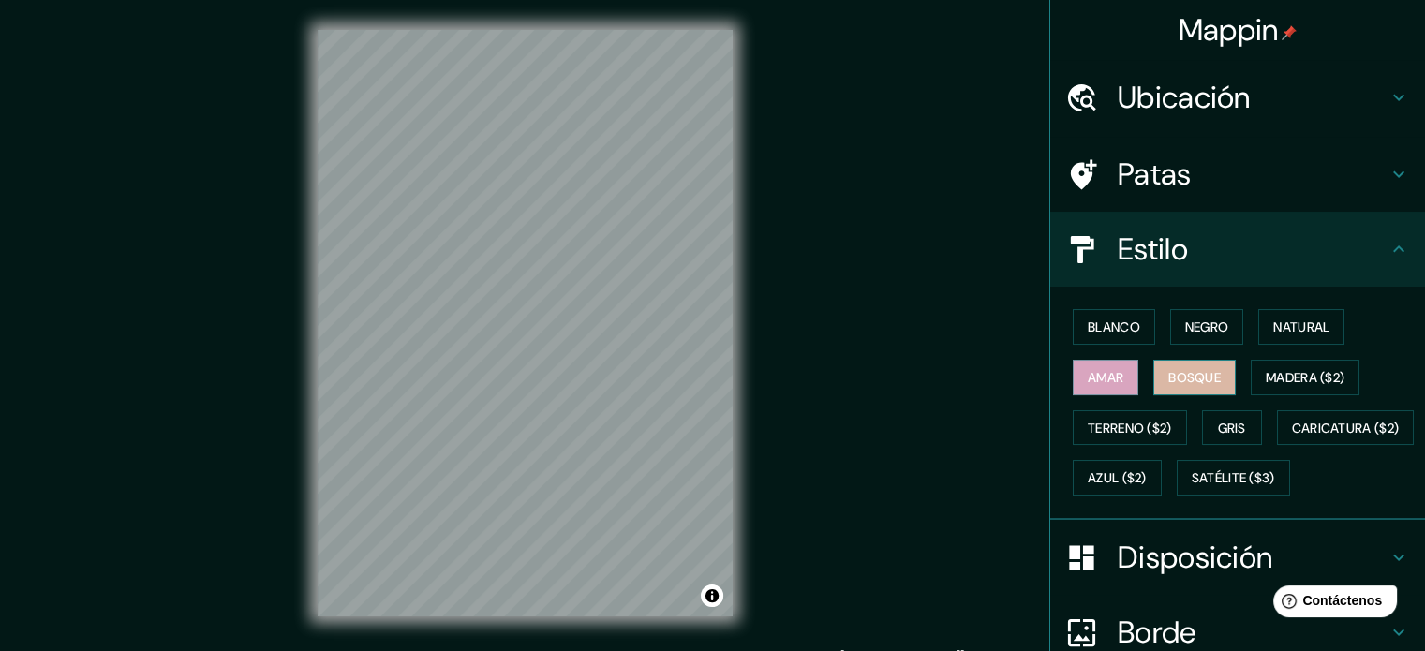
click at [1185, 375] on font "Bosque" at bounding box center [1194, 377] width 52 height 17
click at [1265, 369] on font "Madera ($2)" at bounding box center [1304, 377] width 79 height 17
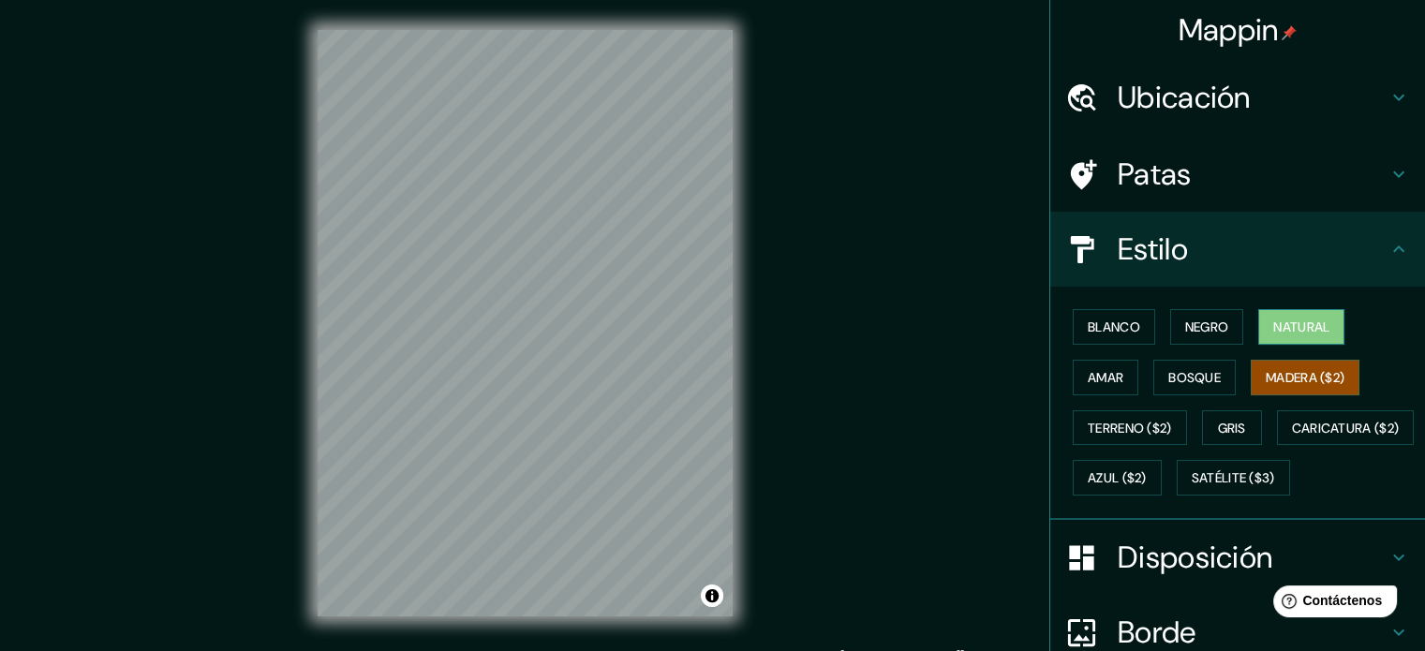
click at [1280, 332] on font "Natural" at bounding box center [1301, 326] width 56 height 17
click at [733, 190] on div "© Mapbox © OpenStreetMap Improve this map" at bounding box center [525, 323] width 475 height 646
